Goal: Check status

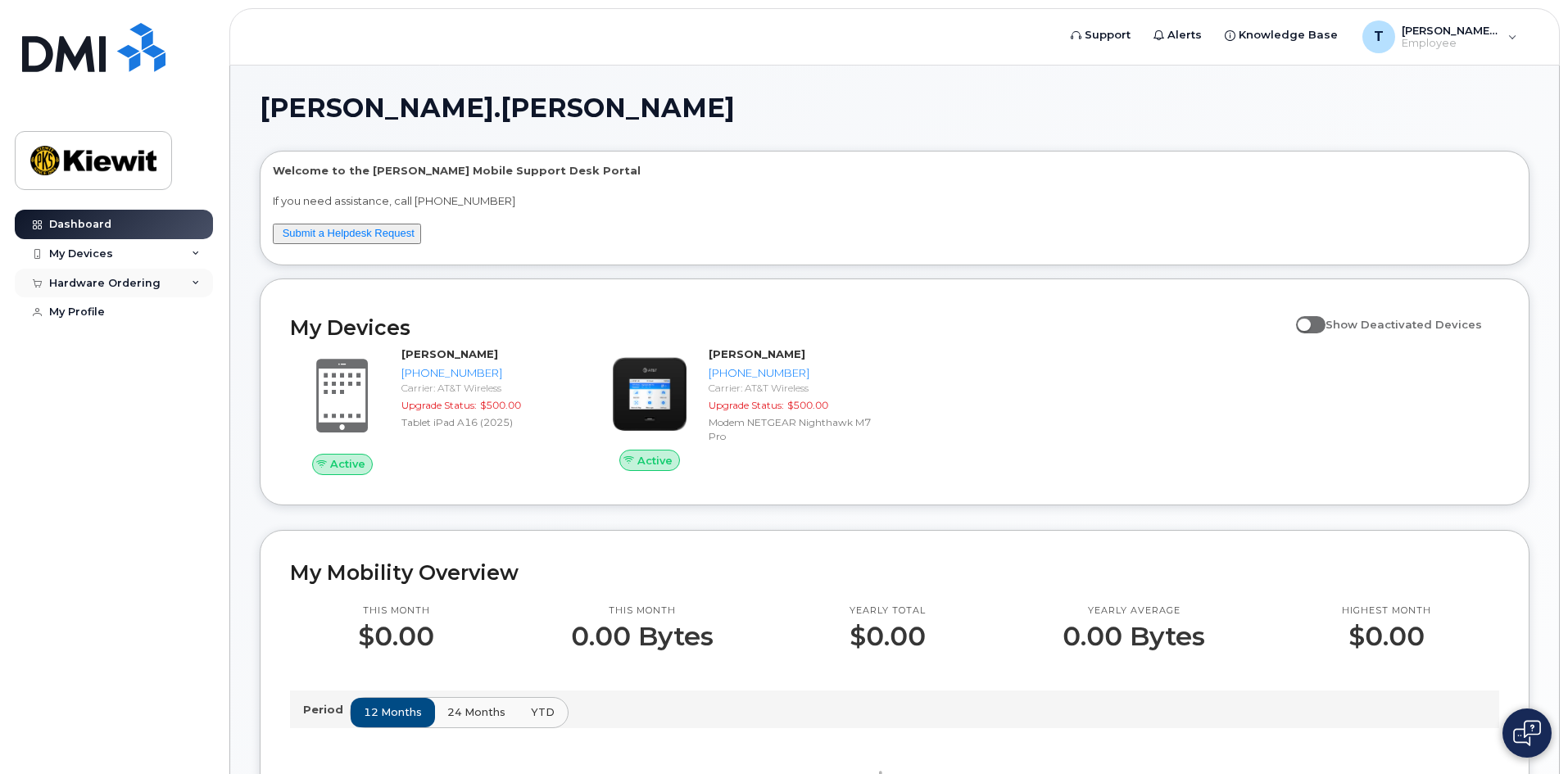
click at [159, 287] on div "Hardware Ordering" at bounding box center [114, 284] width 198 height 29
click at [137, 314] on link "My Orders" at bounding box center [128, 313] width 170 height 31
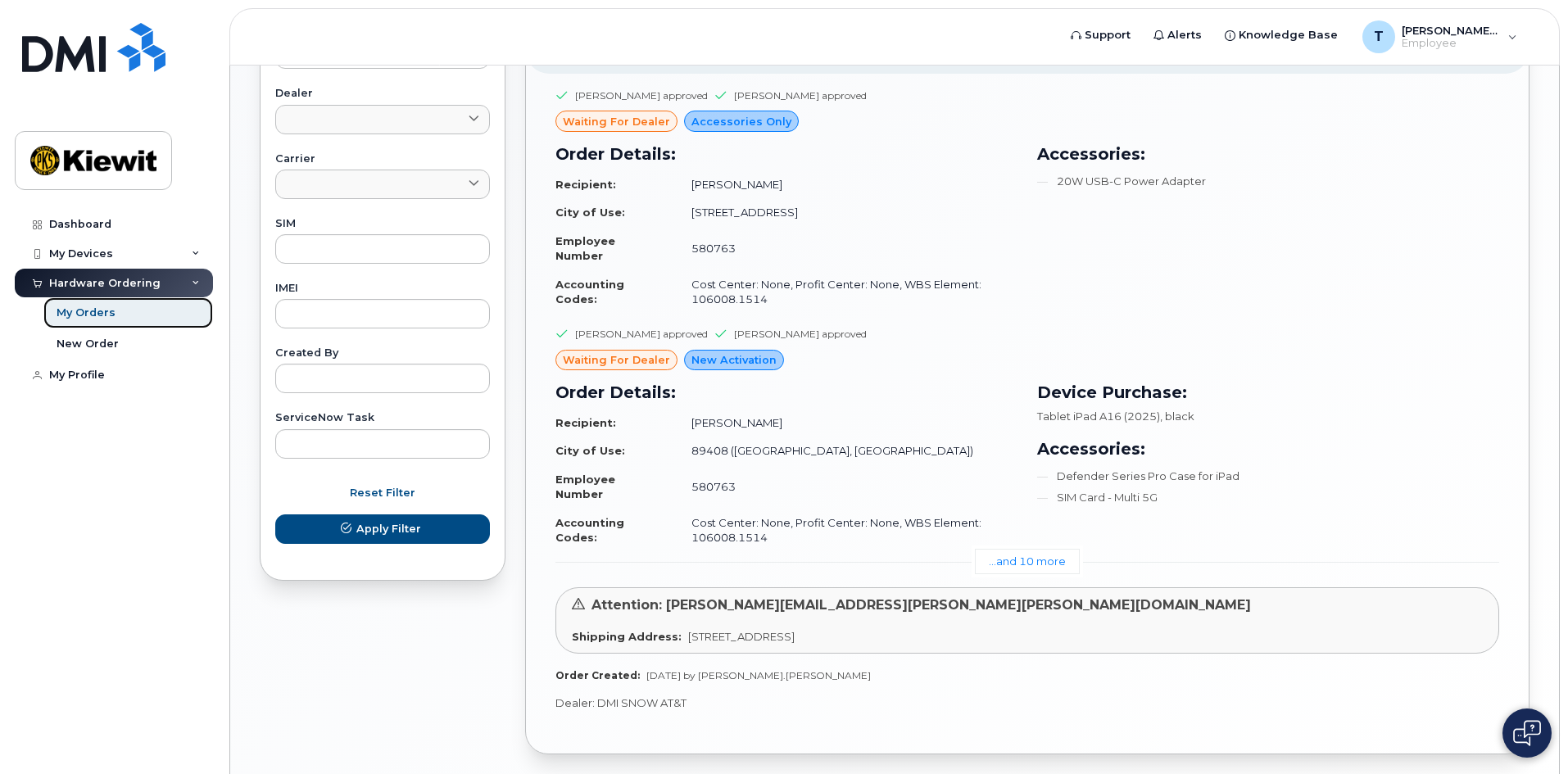
scroll to position [645, 0]
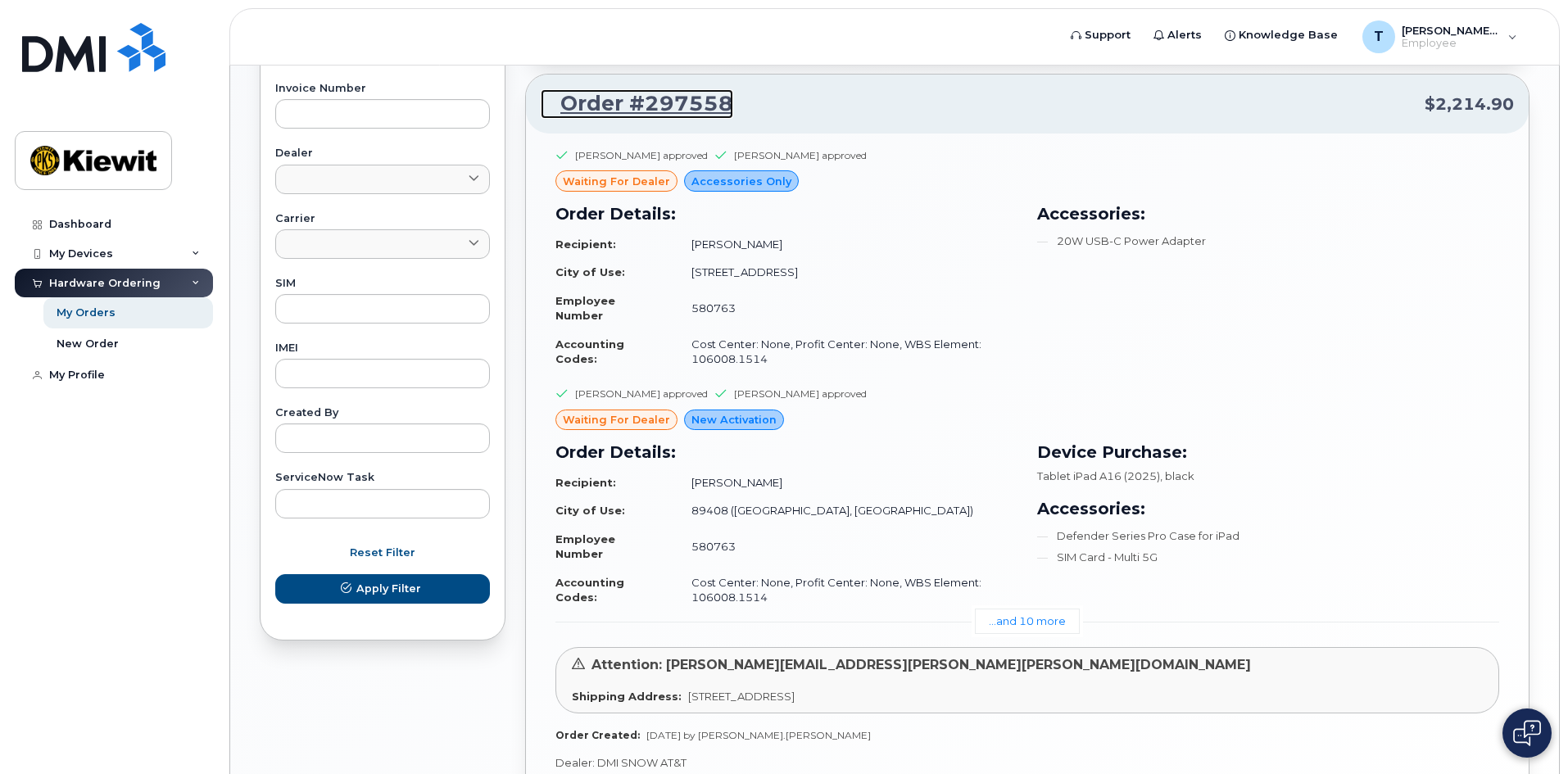
click at [649, 111] on link "Order #297558" at bounding box center [637, 104] width 193 height 29
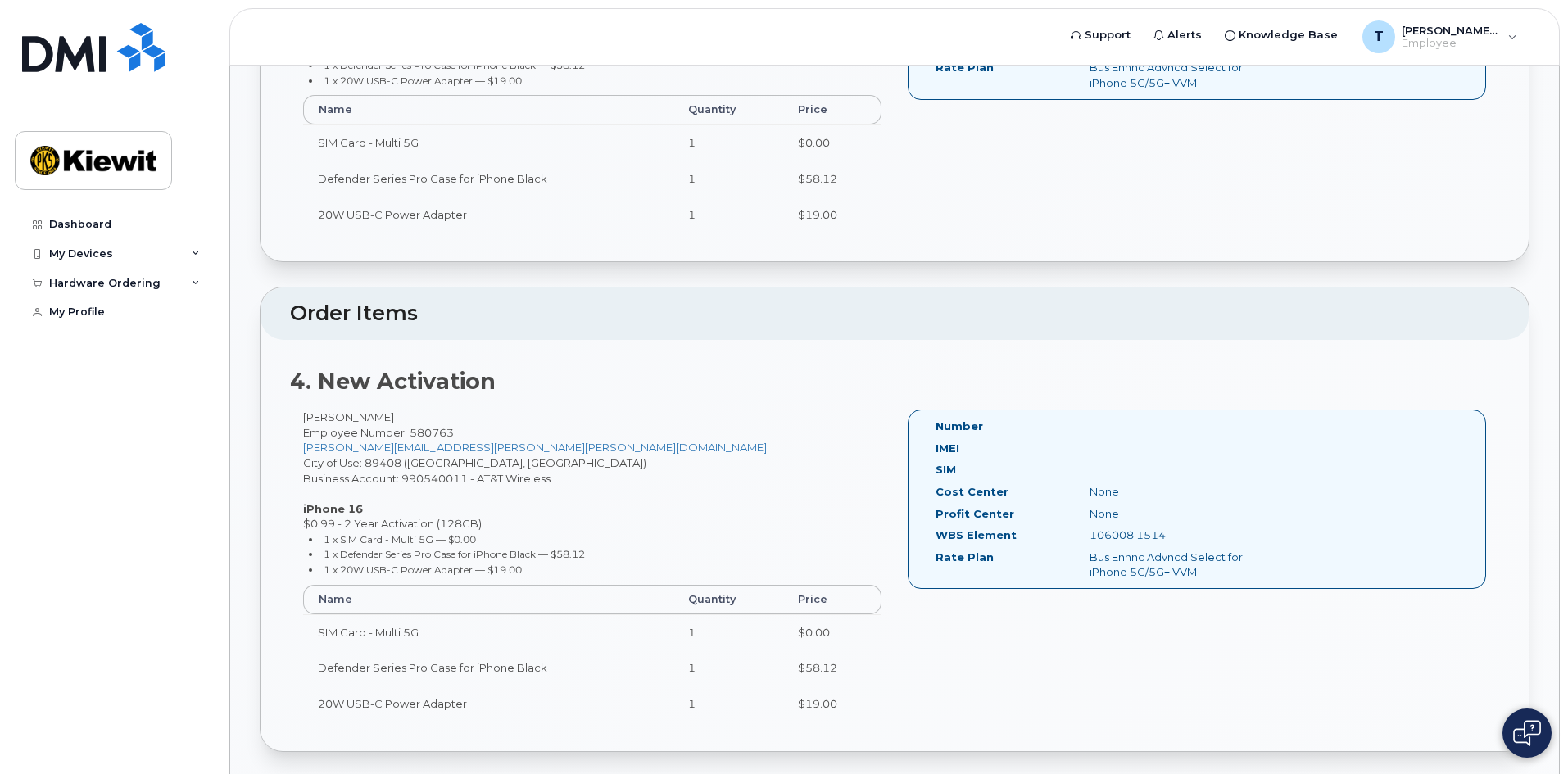
scroll to position [1775, 0]
